Goal: Task Accomplishment & Management: Manage account settings

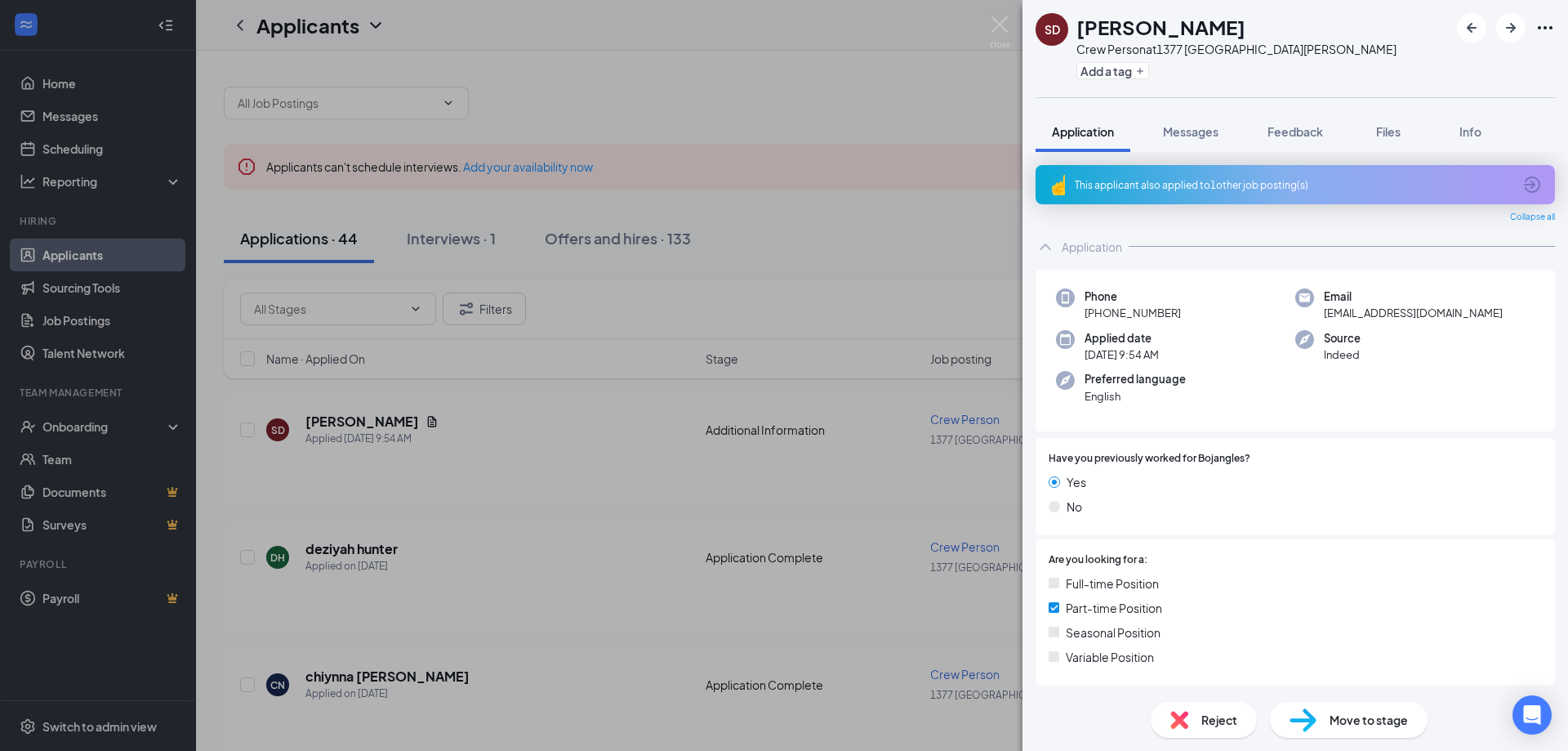
click at [1368, 714] on span "Move to stage" at bounding box center [1369, 720] width 79 height 18
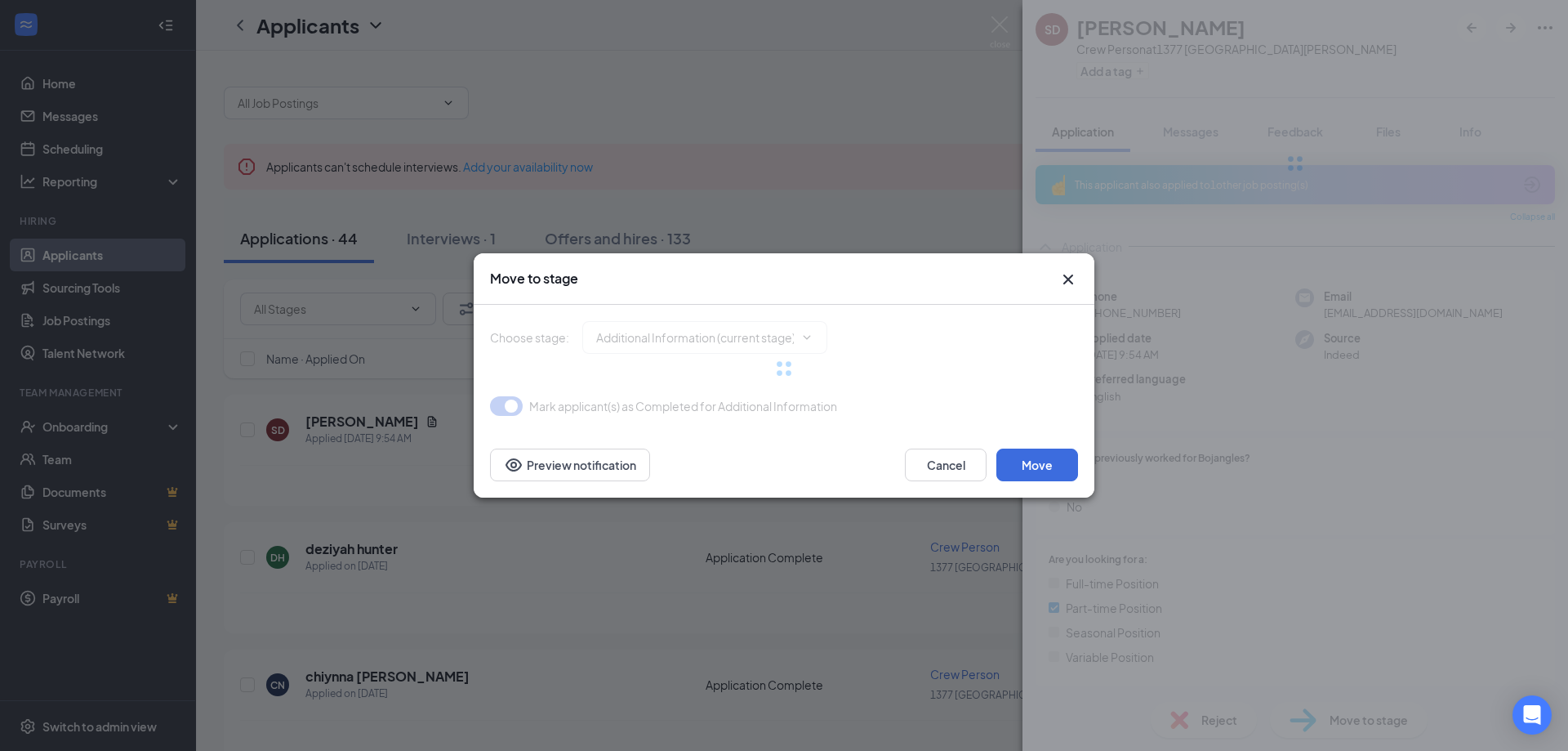
type input "Application Complete (next stage)"
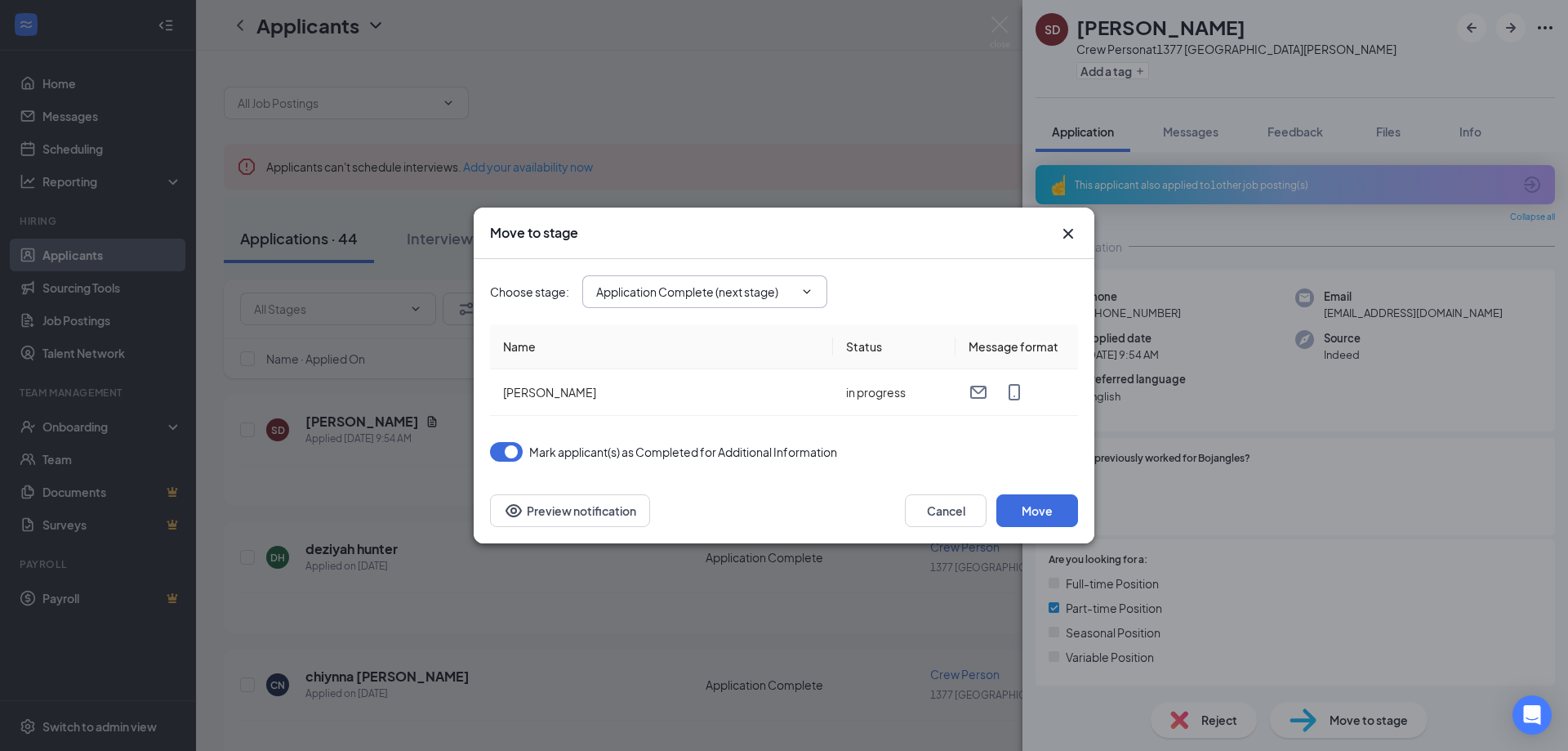
click at [809, 288] on icon "ChevronDown" at bounding box center [807, 291] width 13 height 13
click at [1050, 502] on button "Move" at bounding box center [1038, 511] width 82 height 33
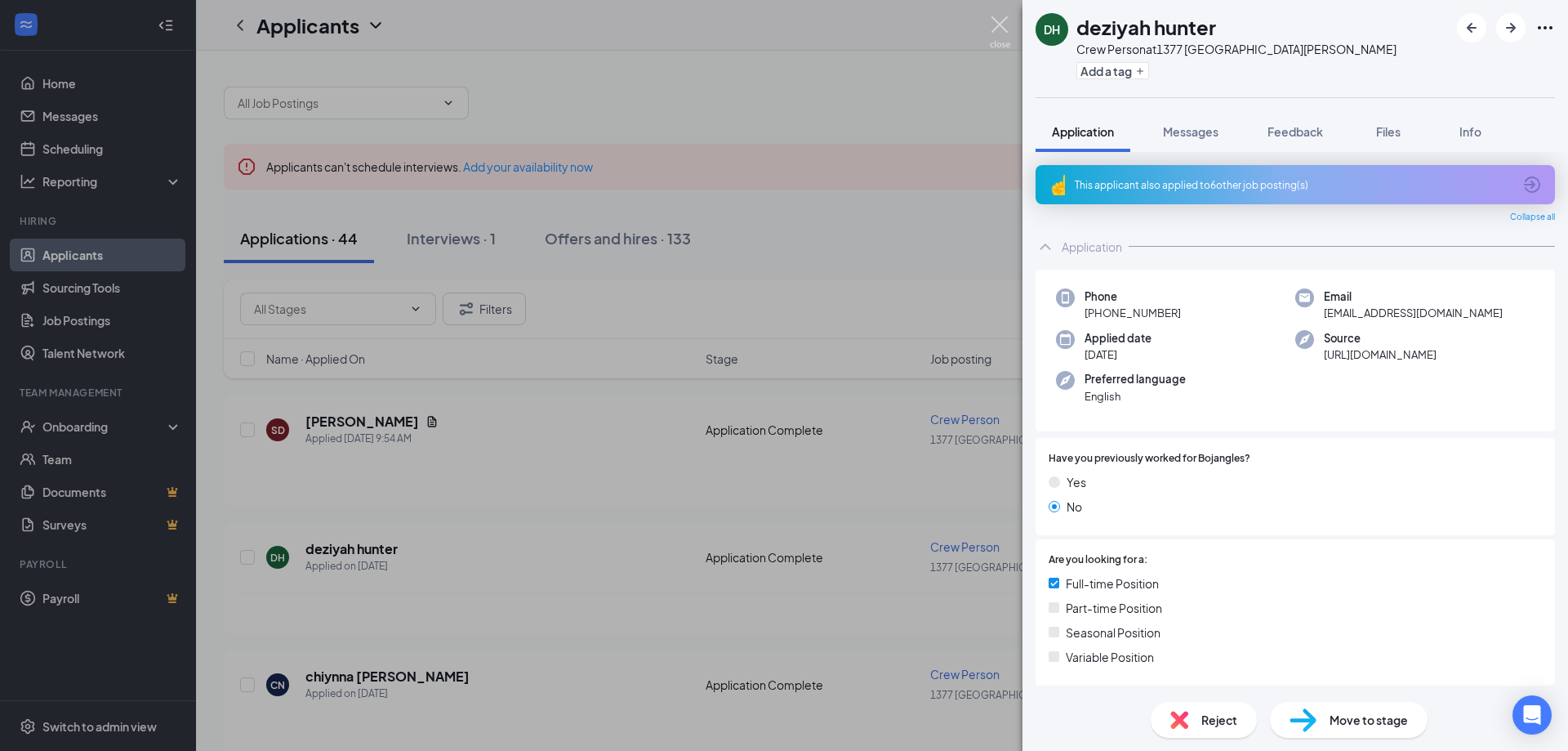
click at [1006, 19] on img at bounding box center [1000, 32] width 21 height 32
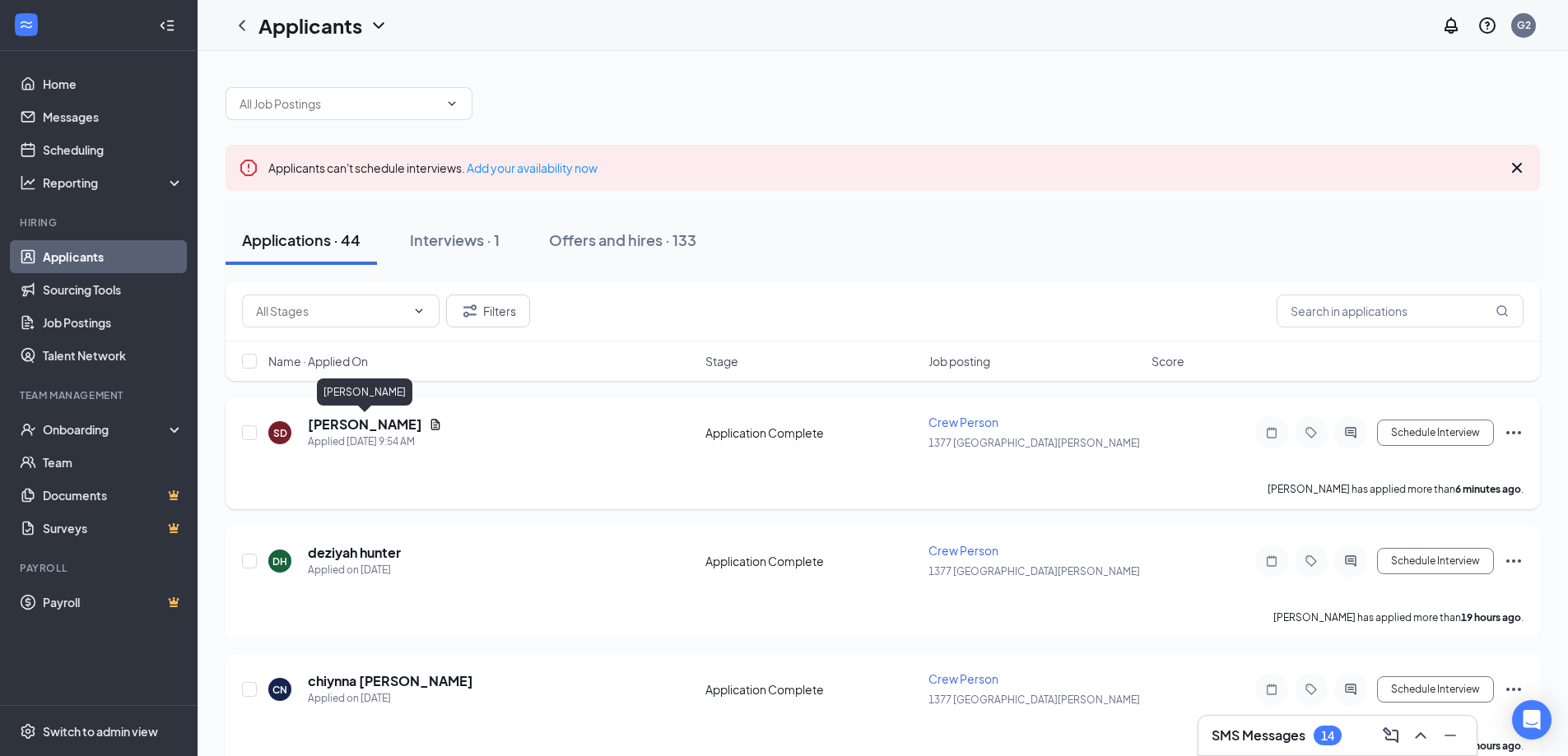
click at [364, 427] on h5 "[PERSON_NAME]" at bounding box center [364, 424] width 114 height 18
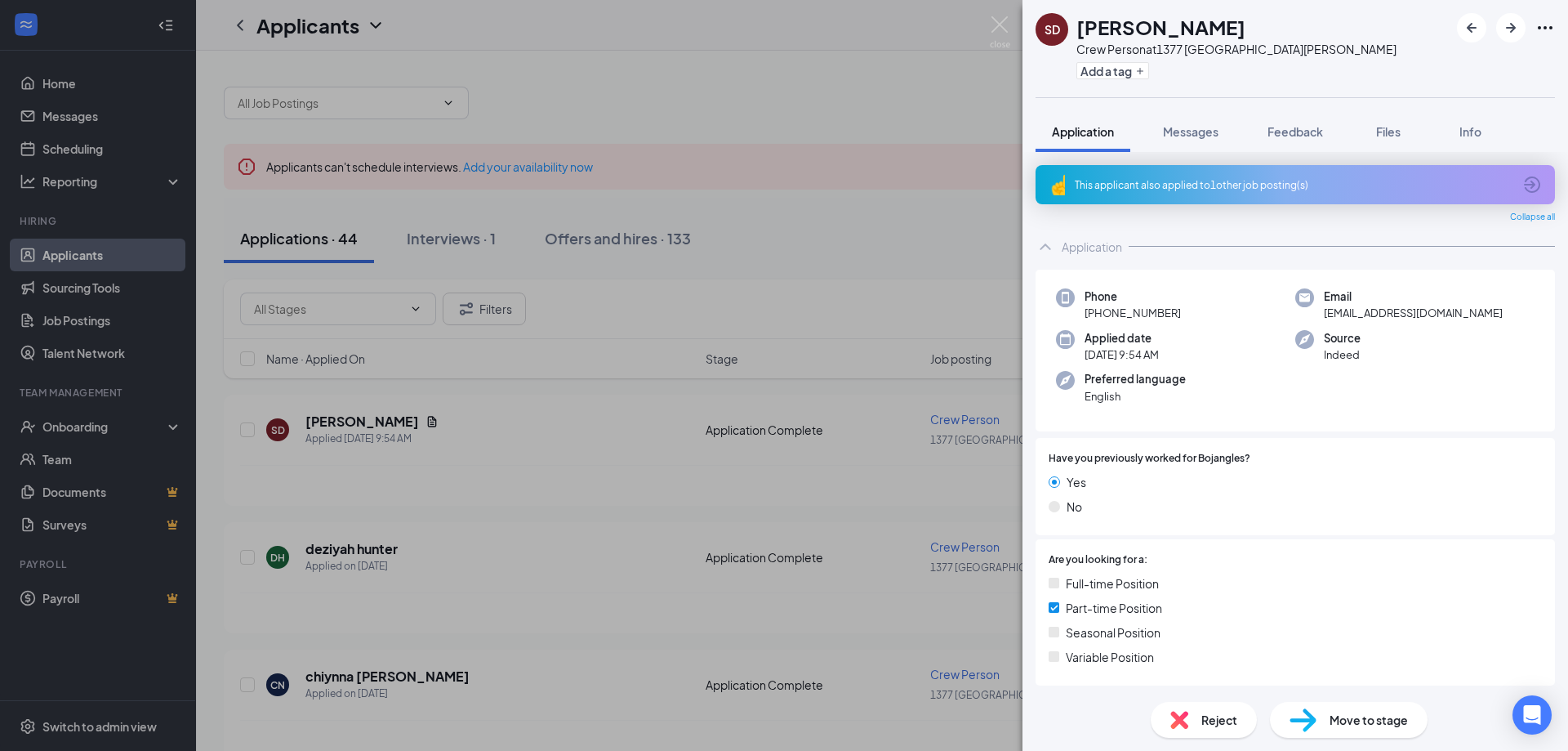
click at [1364, 710] on div "Move to stage" at bounding box center [1348, 720] width 158 height 36
type input "Onsite Interview (next stage)"
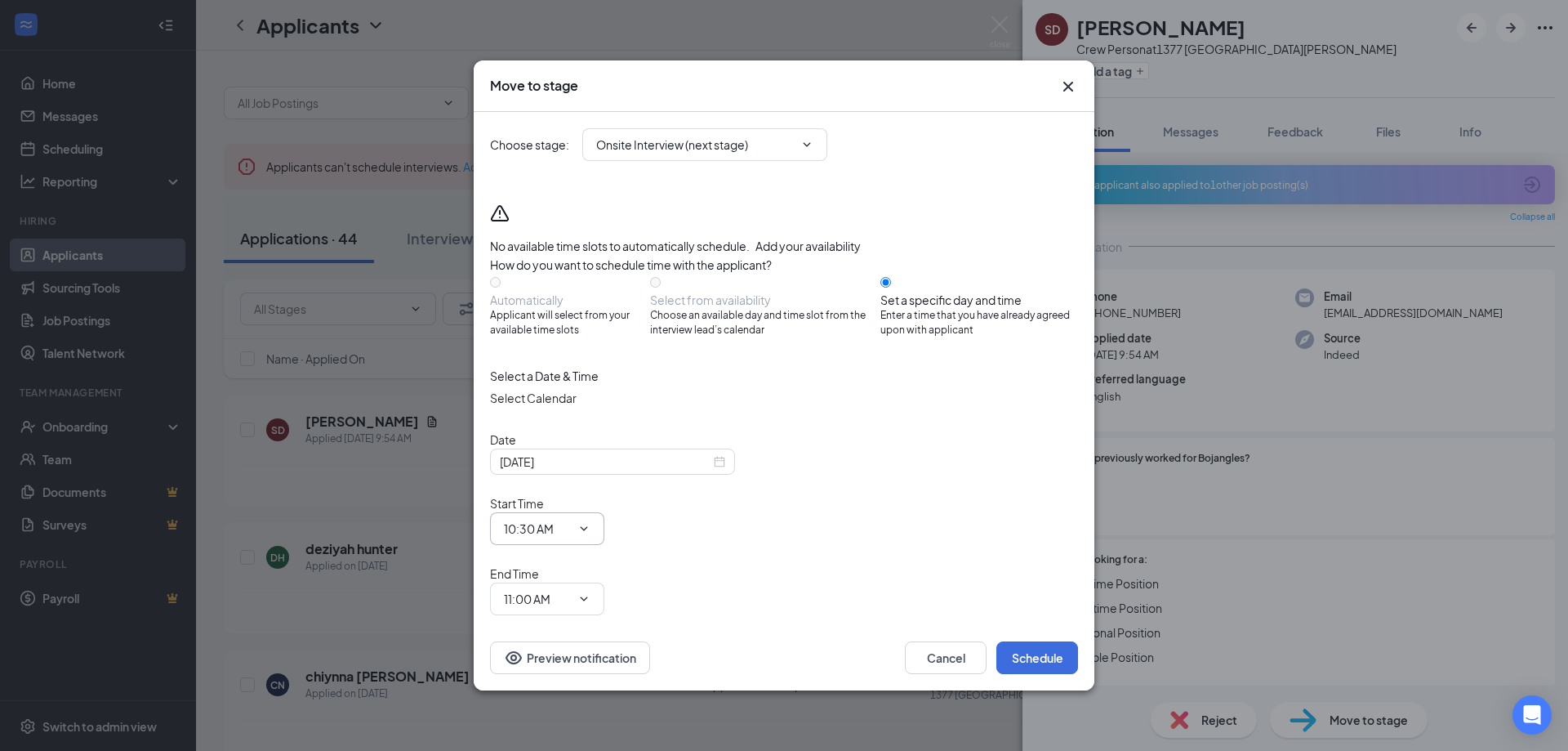
click at [591, 522] on icon "ChevronDown" at bounding box center [584, 529] width 13 height 13
click at [571, 520] on input "10:30 AM" at bounding box center [537, 529] width 67 height 18
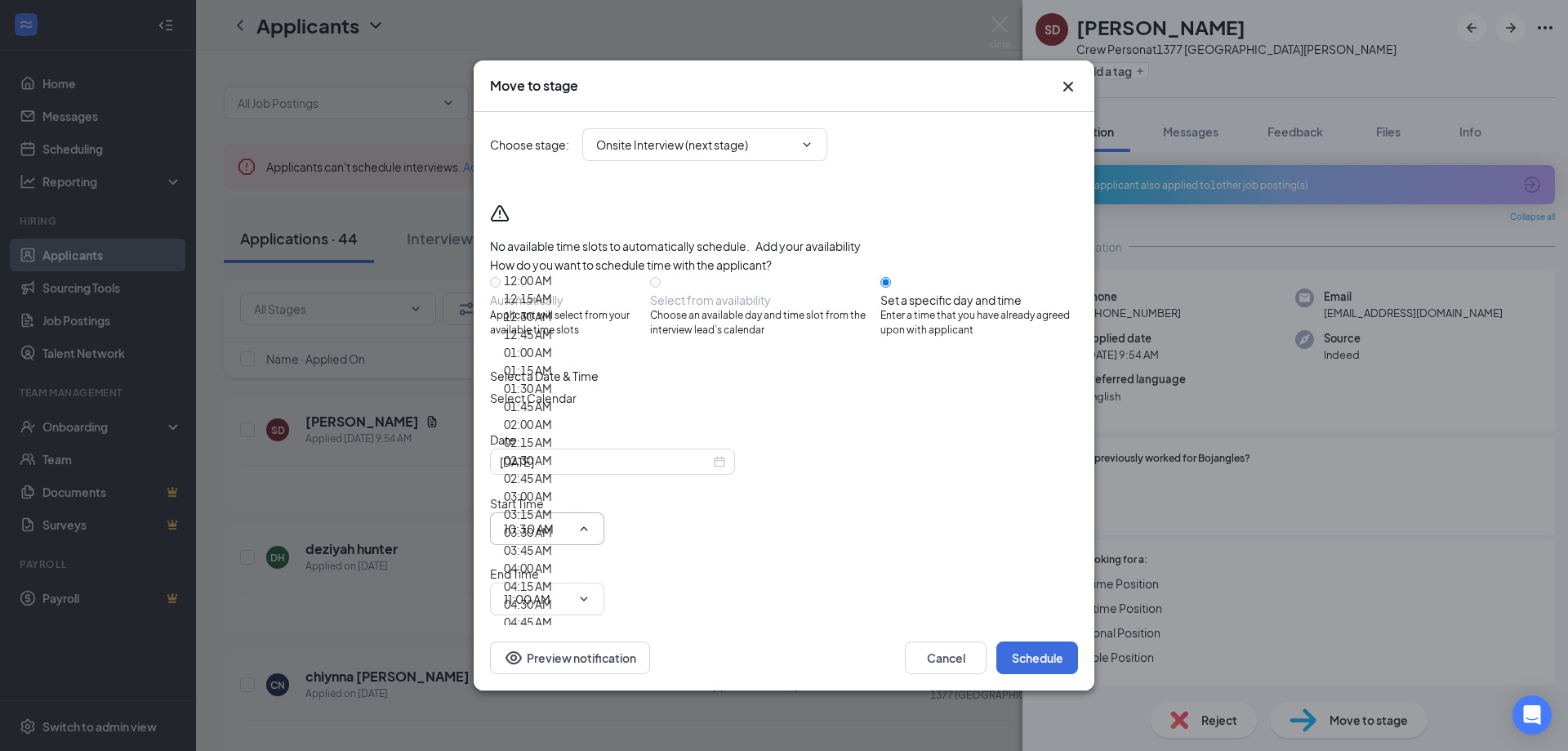
scroll to position [1798, 0]
type input "01:00 PM"
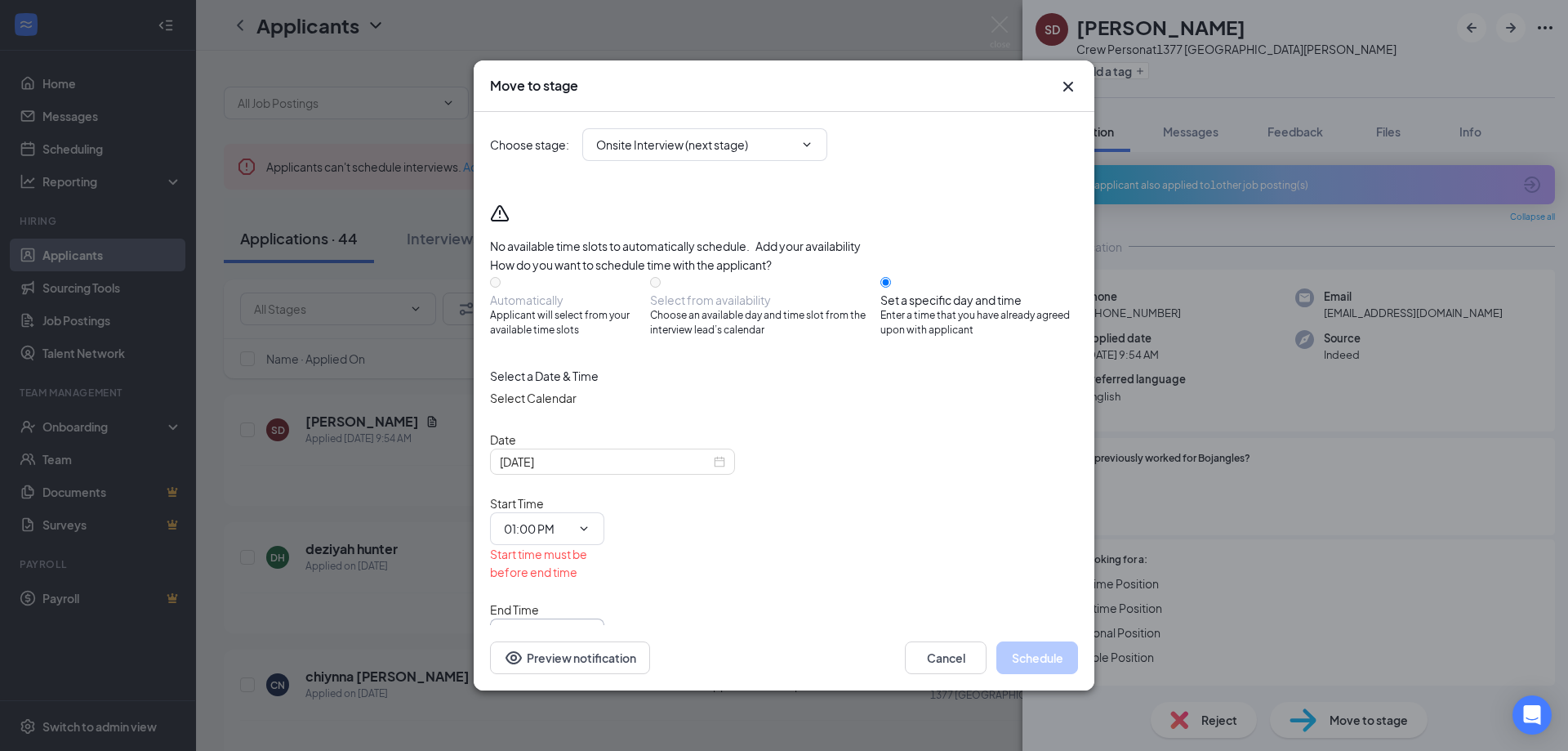
click at [591, 629] on icon "ChevronDown" at bounding box center [584, 635] width 13 height 13
click at [571, 626] on input "11:00 AM" at bounding box center [537, 635] width 67 height 18
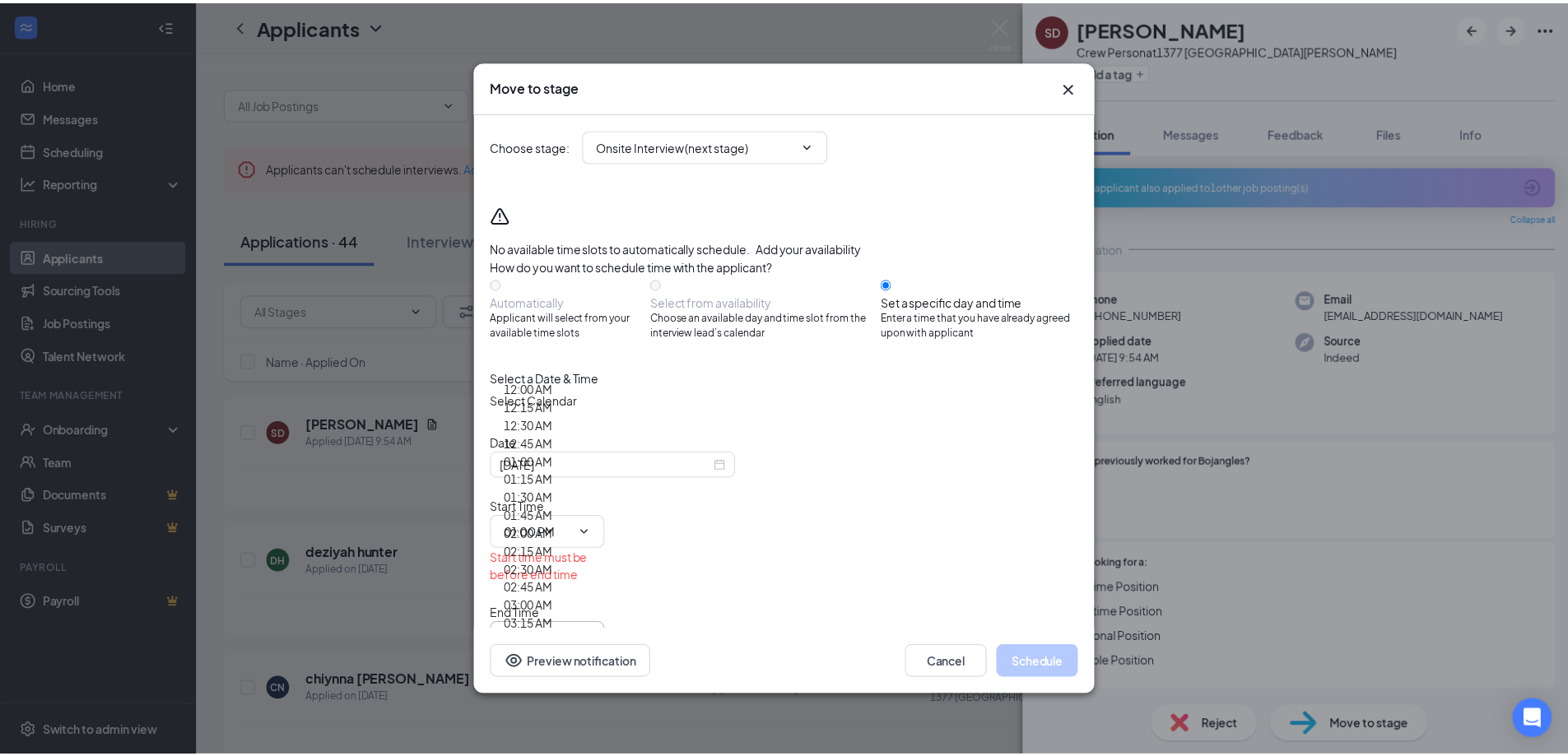
scroll to position [1975, 0]
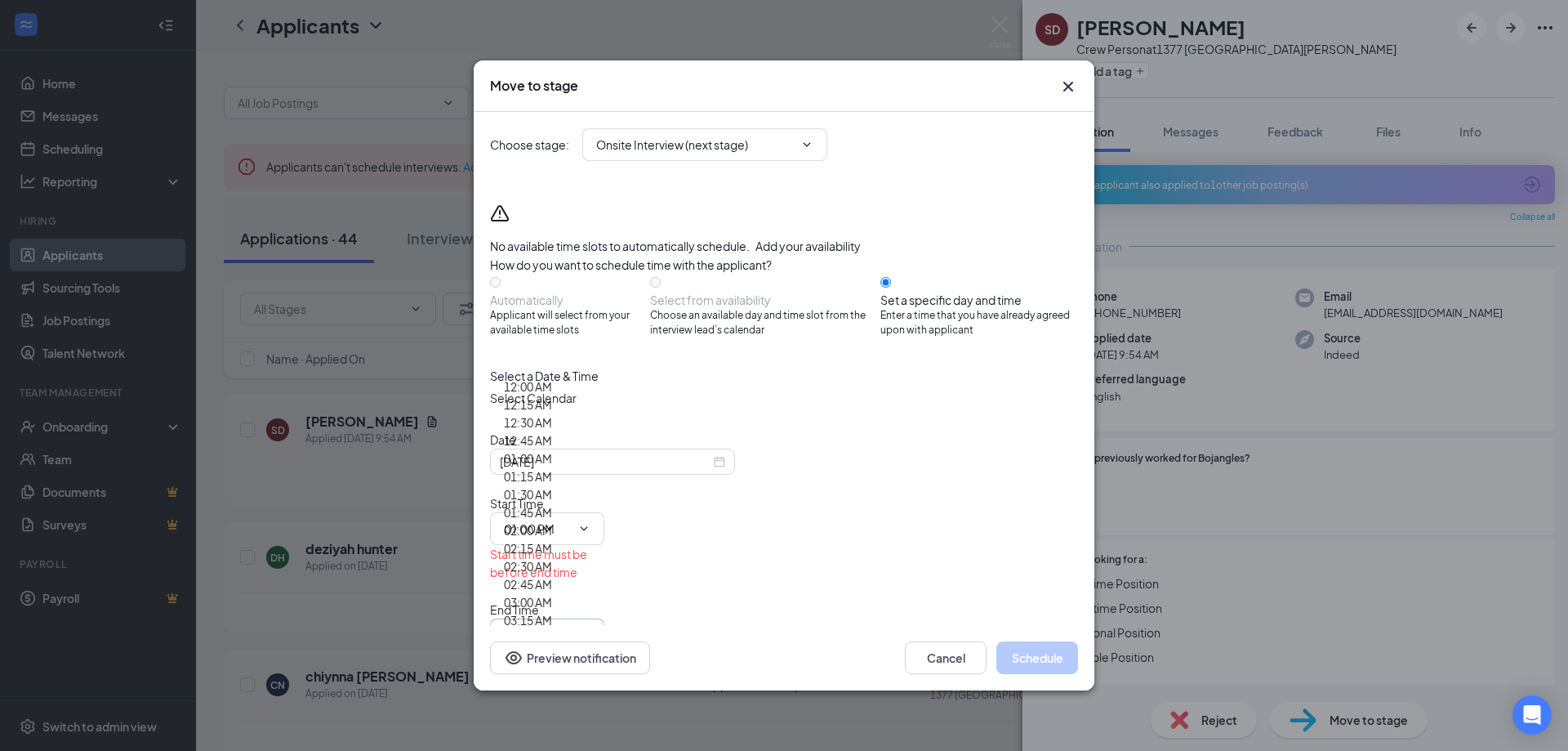
type input "01:30 PM"
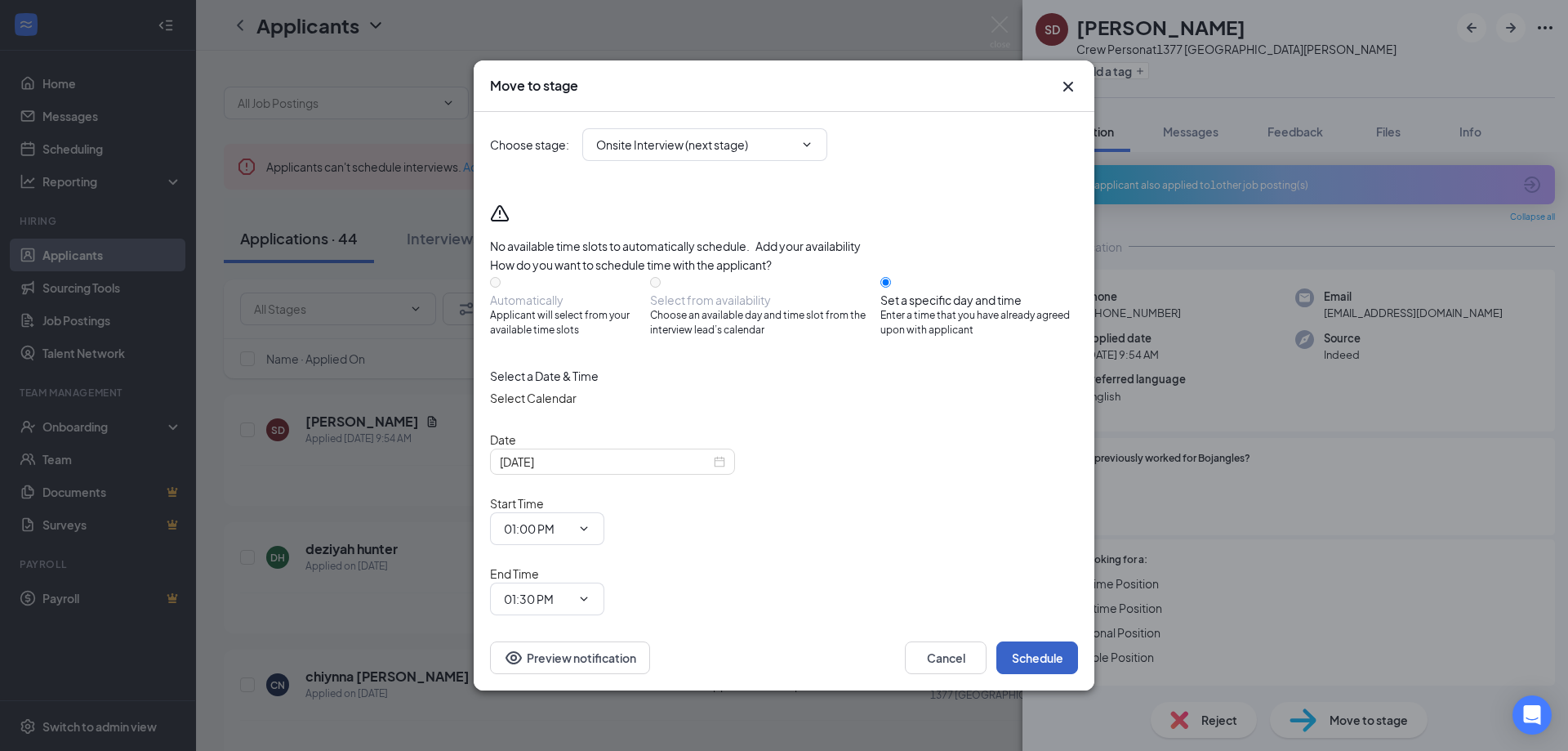
click at [1053, 641] on button "Schedule" at bounding box center [1038, 657] width 82 height 33
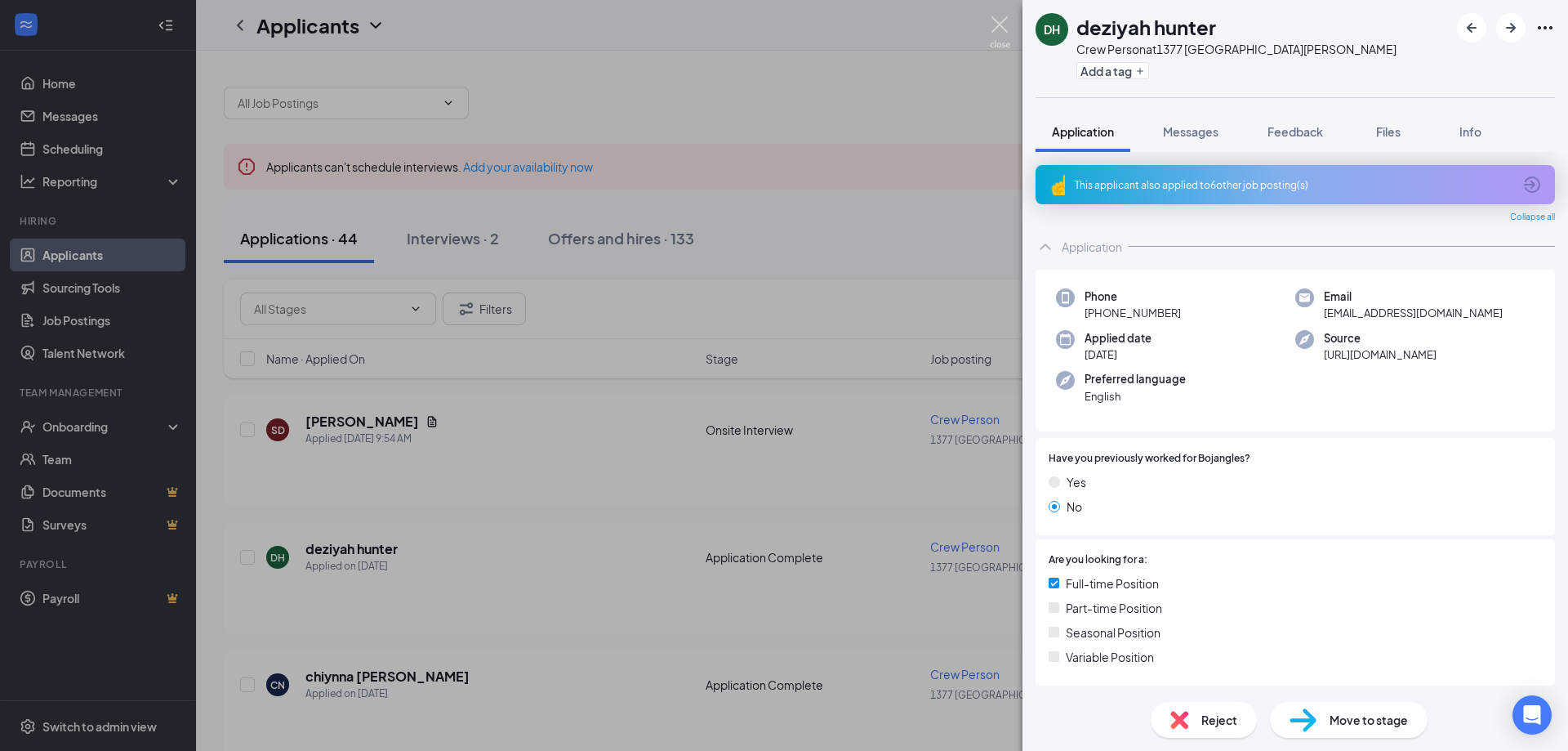
click at [1000, 22] on img at bounding box center [1000, 32] width 21 height 32
